Goal: Entertainment & Leisure: Consume media (video, audio)

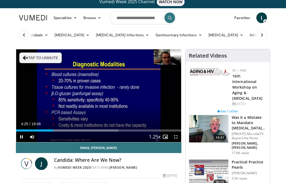
scroll to position [8, 0]
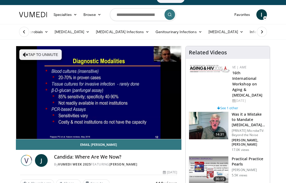
click at [136, 93] on icon "Video Player" at bounding box center [142, 92] width 15 height 15
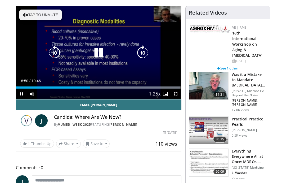
scroll to position [48, 0]
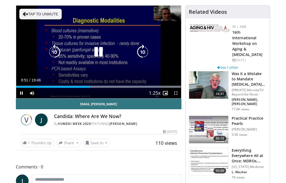
click at [143, 72] on div "10 seconds Tap to unmute" at bounding box center [98, 52] width 165 height 93
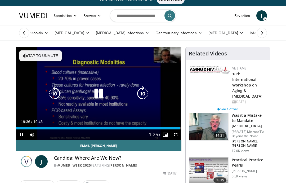
scroll to position [0, 0]
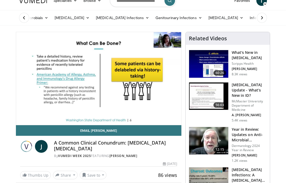
scroll to position [23, 0]
